Goal: Task Accomplishment & Management: Complete application form

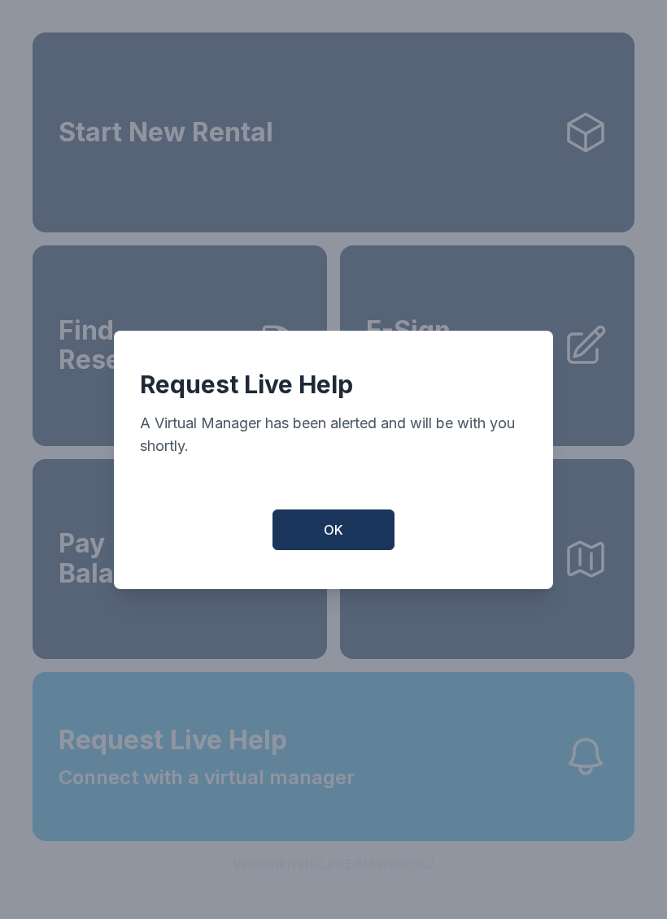
click at [356, 519] on button "OK" at bounding box center [333, 530] width 122 height 41
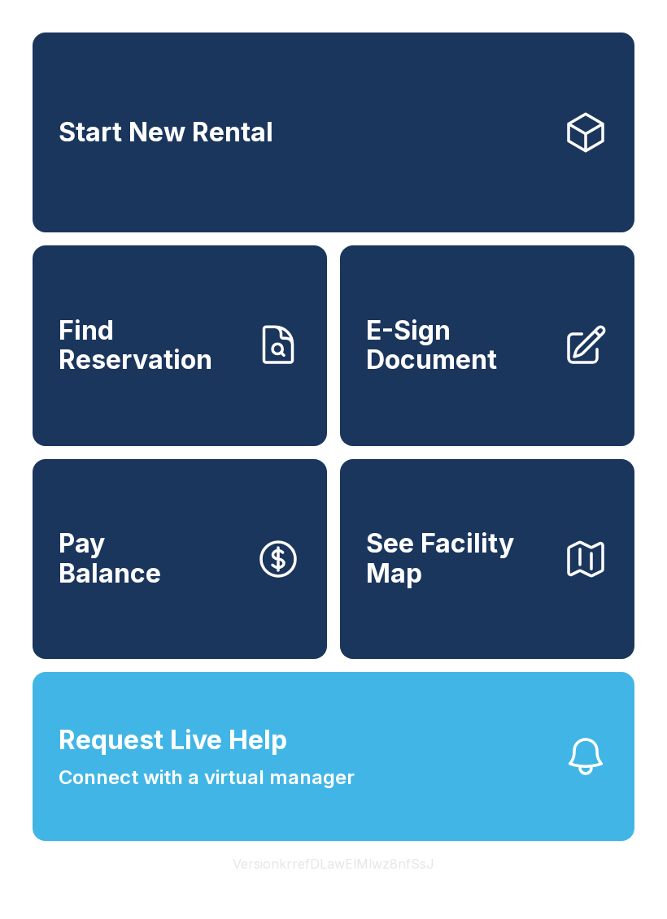
click at [355, 519] on button "See Facility Map" at bounding box center [487, 559] width 294 height 200
click at [516, 371] on span "E-Sign Document" at bounding box center [458, 345] width 184 height 59
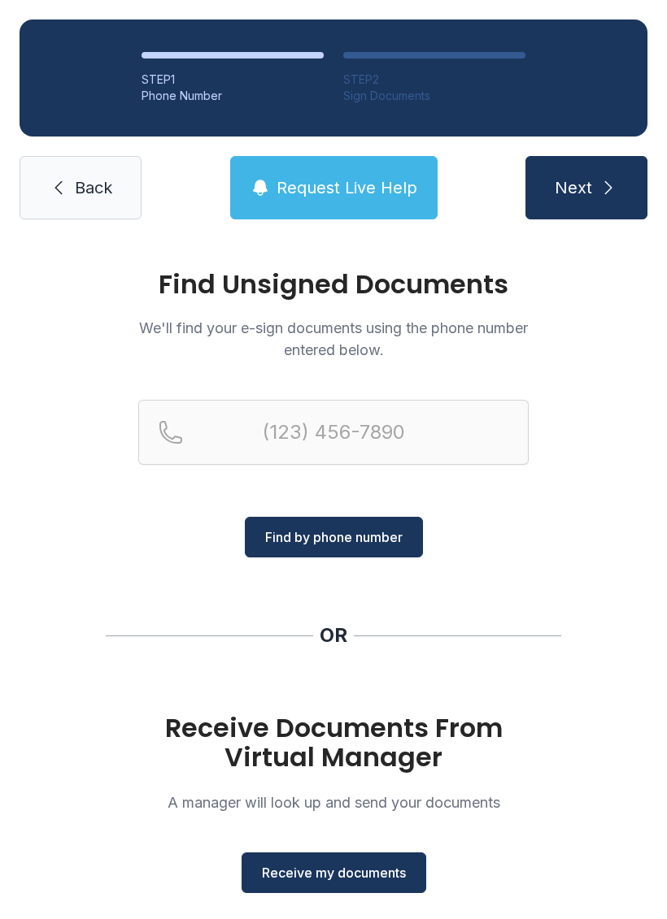
click at [364, 871] on span "Receive my documents" at bounding box center [334, 873] width 144 height 20
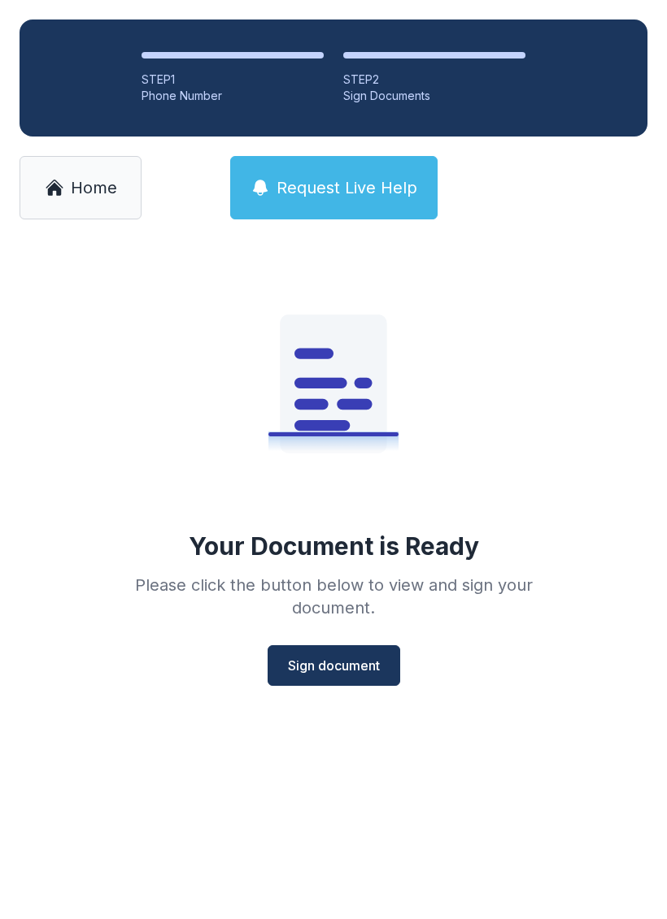
click at [351, 666] on span "Sign document" at bounding box center [334, 666] width 92 height 20
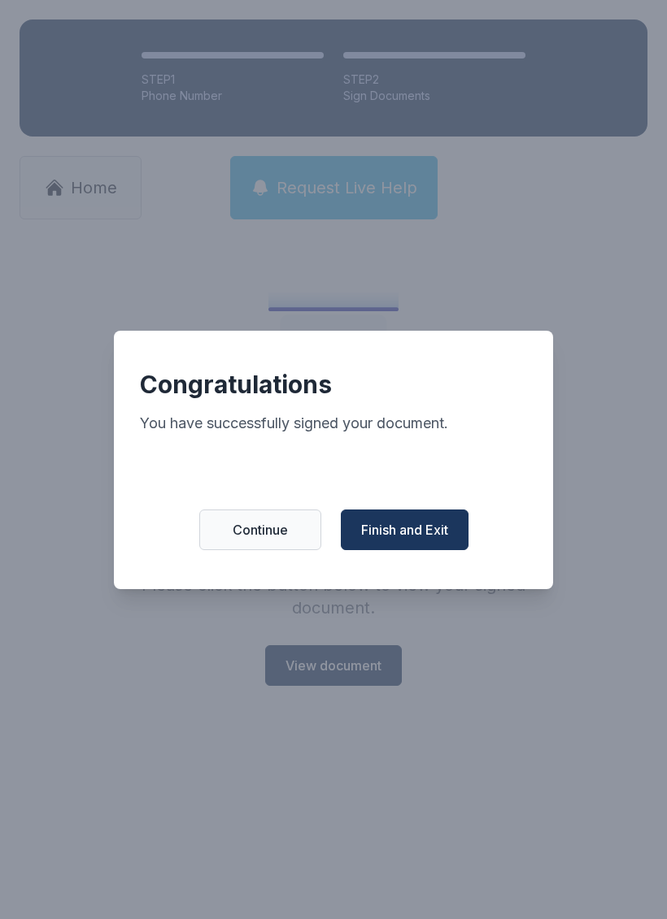
click at [443, 536] on span "Finish and Exit" at bounding box center [404, 530] width 87 height 20
